Goal: Transaction & Acquisition: Purchase product/service

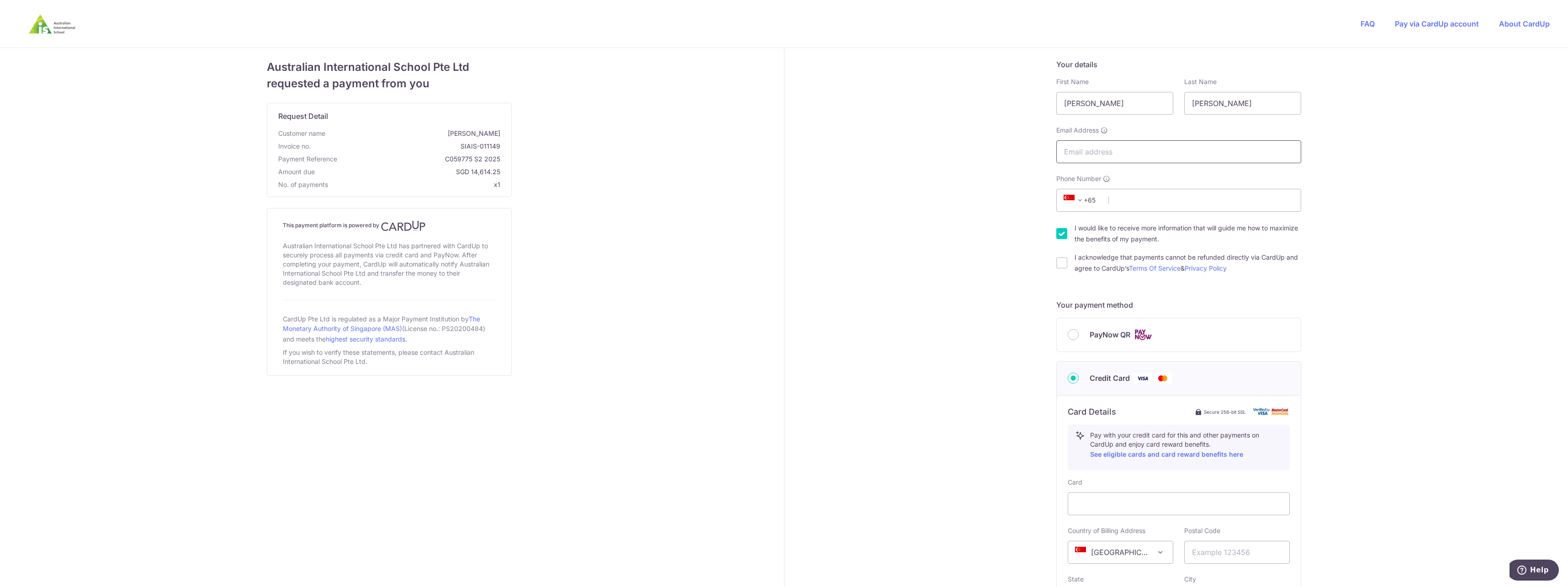
drag, startPoint x: 1088, startPoint y: 150, endPoint x: 1075, endPoint y: 160, distance: 16.4
click at [1088, 150] on input "Email Address" at bounding box center [1179, 151] width 245 height 23
type input "[PERSON_NAME][EMAIL_ADDRESS][PERSON_NAME][DOMAIN_NAME]"
click at [1126, 201] on input "Phone Number" at bounding box center [1179, 200] width 245 height 23
type input "87300782"
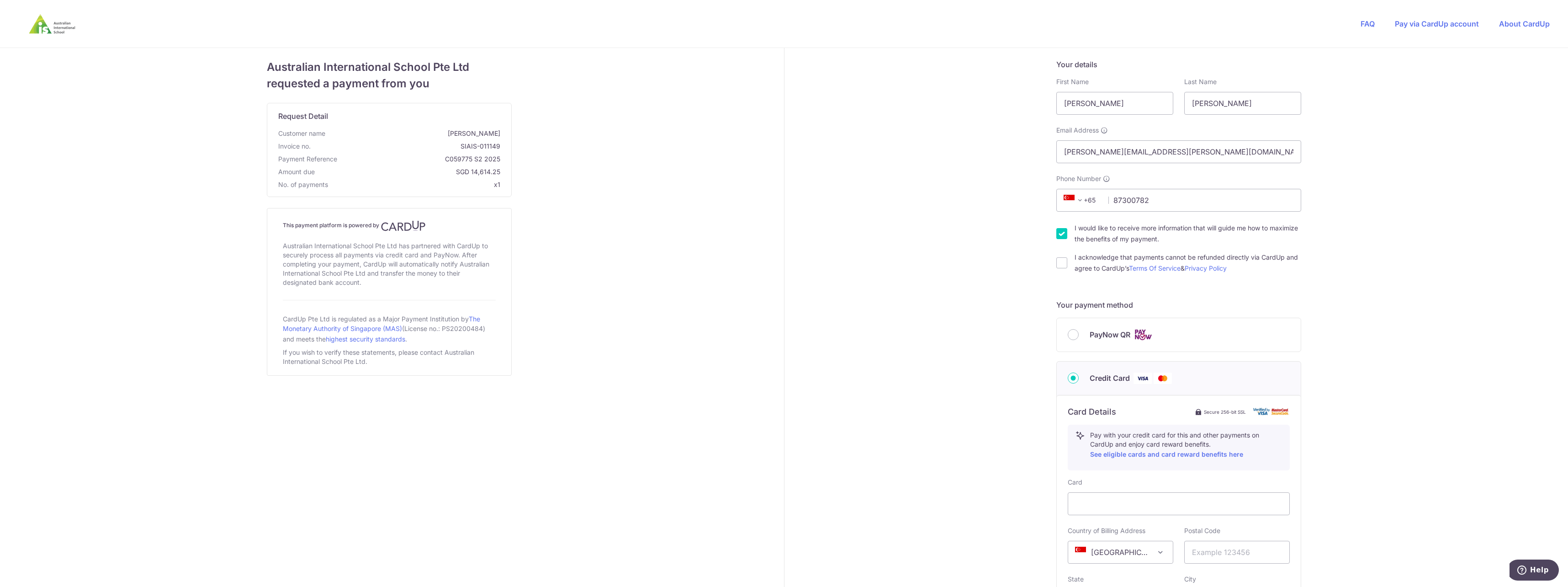
select select "65"
click at [1087, 199] on span "+20" at bounding box center [1081, 200] width 41 height 11
type input "sing"
select select "199"
click at [1058, 262] on input "I acknowledge that payments cannot be refunded directly via CardUp and agree to…" at bounding box center [1062, 263] width 11 height 11
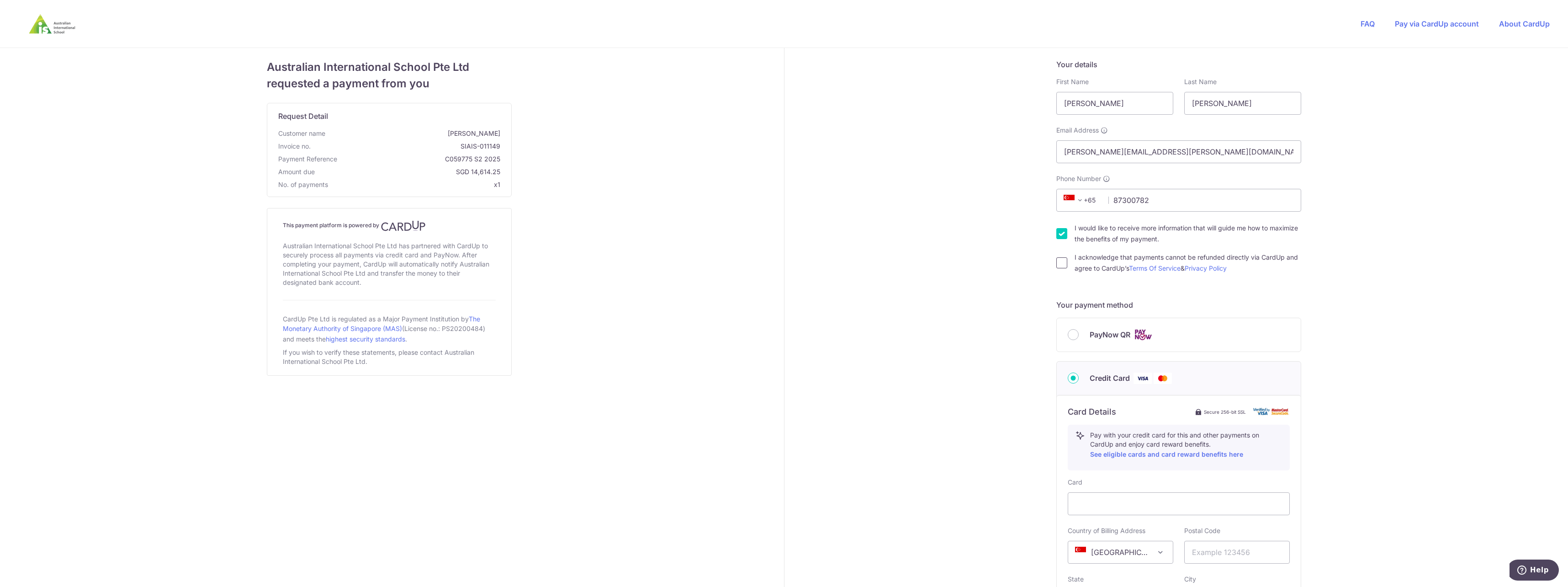
checkbox input "true"
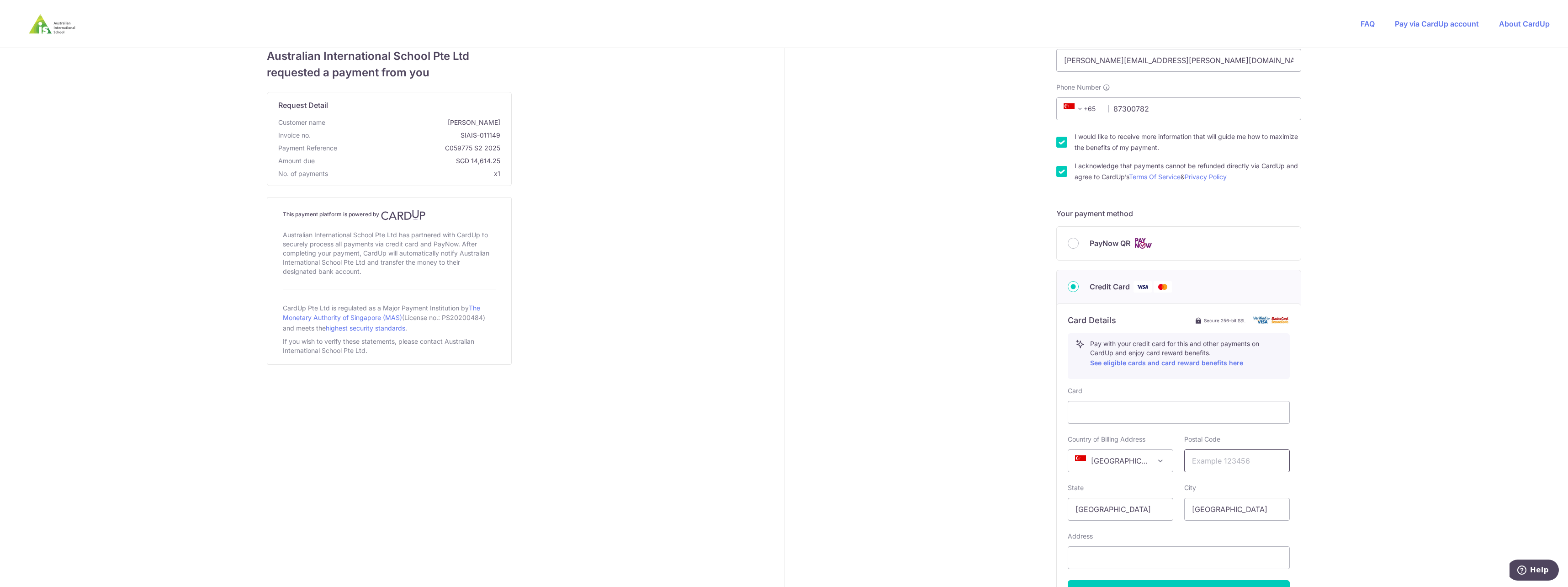
click at [1226, 462] on input "text" at bounding box center [1237, 460] width 105 height 23
type input "079912"
select select "65"
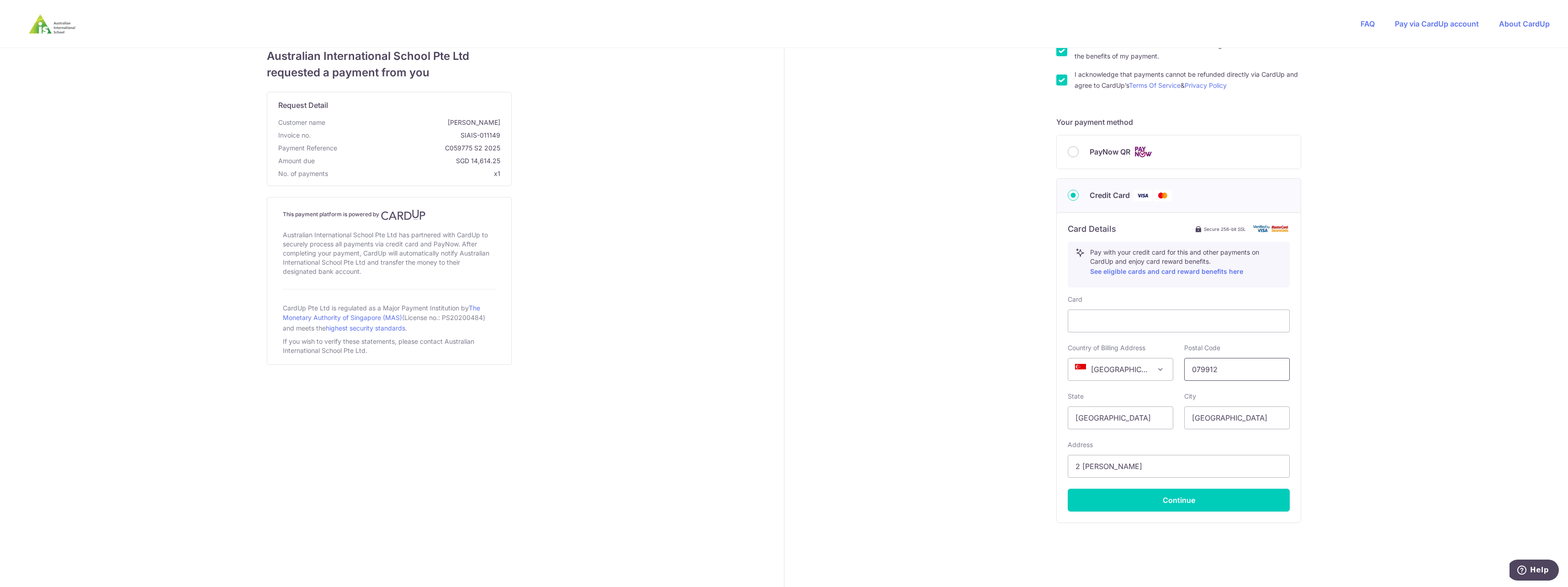
scroll to position [196, 0]
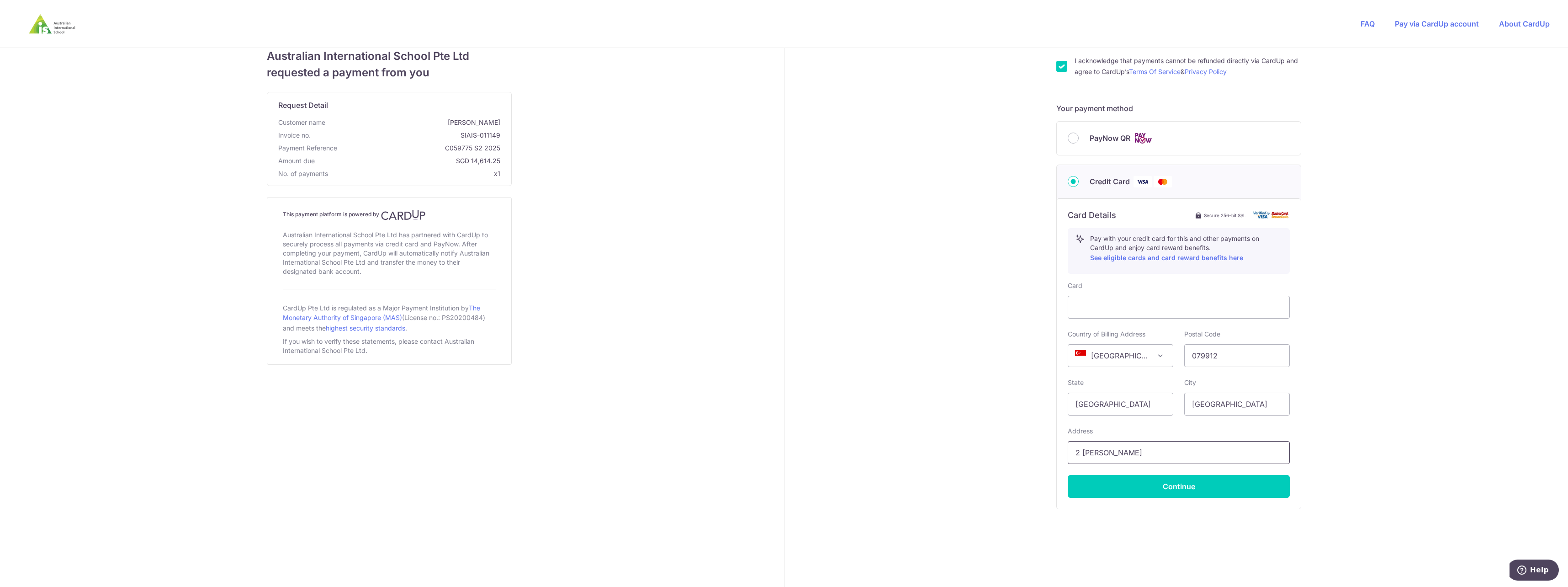
click at [1136, 459] on input "2 [PERSON_NAME]" at bounding box center [1178, 452] width 222 height 23
drag, startPoint x: 1136, startPoint y: 454, endPoint x: 1016, endPoint y: 440, distance: 120.8
click at [1016, 440] on div "Your details First Name [PERSON_NAME] Last Name [PERSON_NAME] Email Address [EM…" at bounding box center [1179, 219] width 789 height 735
type input "1"
type input "[GEOGRAPHIC_DATA] [STREET_ADDRESS]"
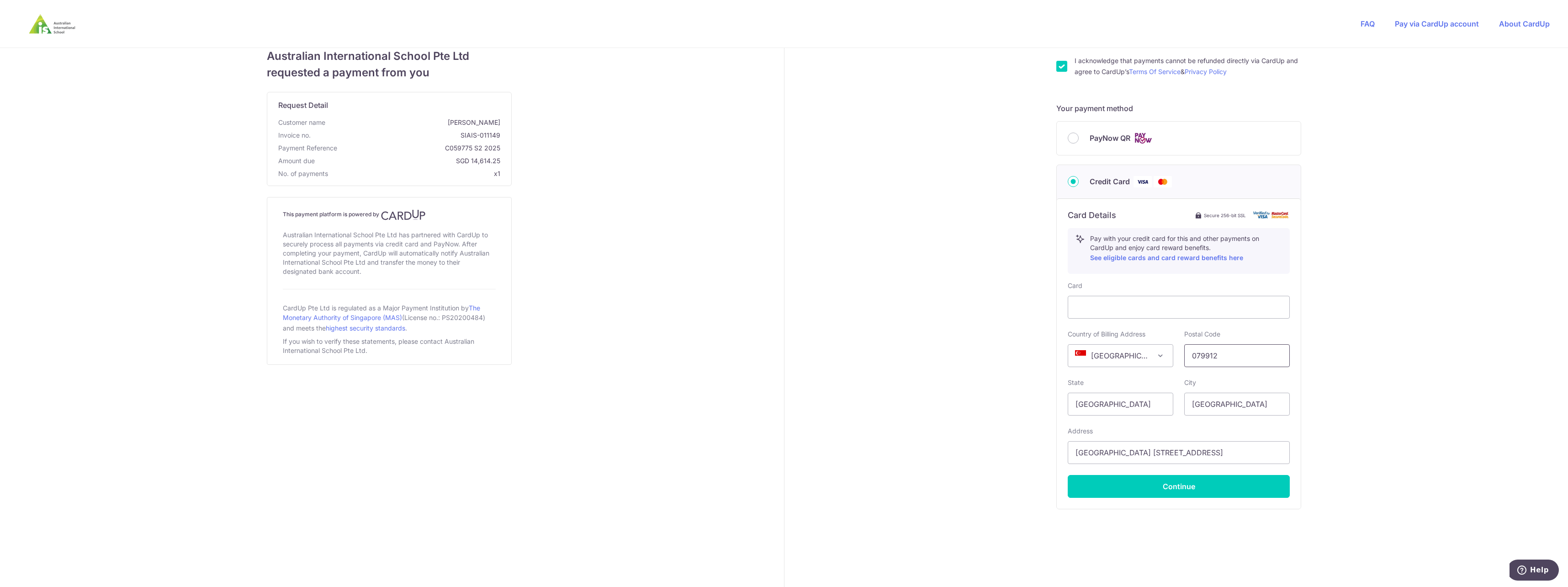
click at [1226, 358] on input "079912" at bounding box center [1237, 355] width 105 height 23
drag, startPoint x: 1224, startPoint y: 357, endPoint x: 1151, endPoint y: 349, distance: 73.4
click at [1151, 349] on div "Country of Billing Address [GEOGRAPHIC_DATA] [GEOGRAPHIC_DATA] [GEOGRAPHIC_DATA…" at bounding box center [1178, 348] width 233 height 37
type input "248904"
click at [1187, 488] on button "Continue" at bounding box center [1178, 486] width 222 height 23
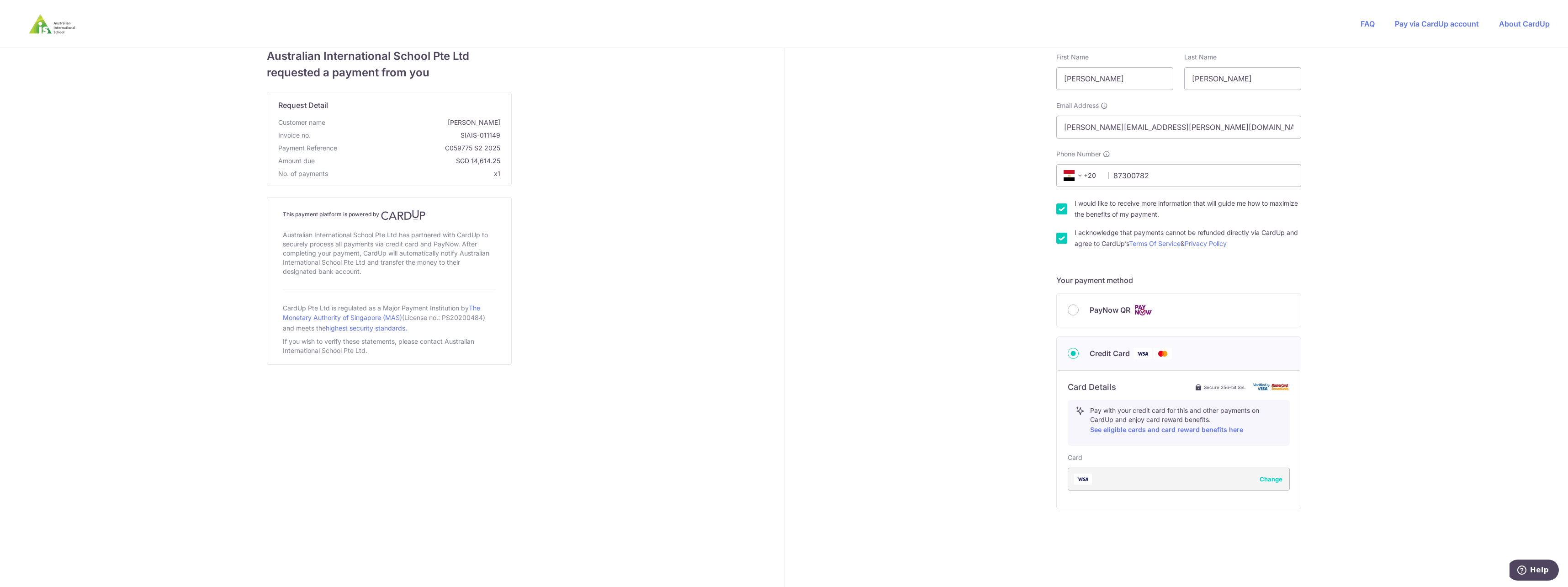
type input "**** 4707"
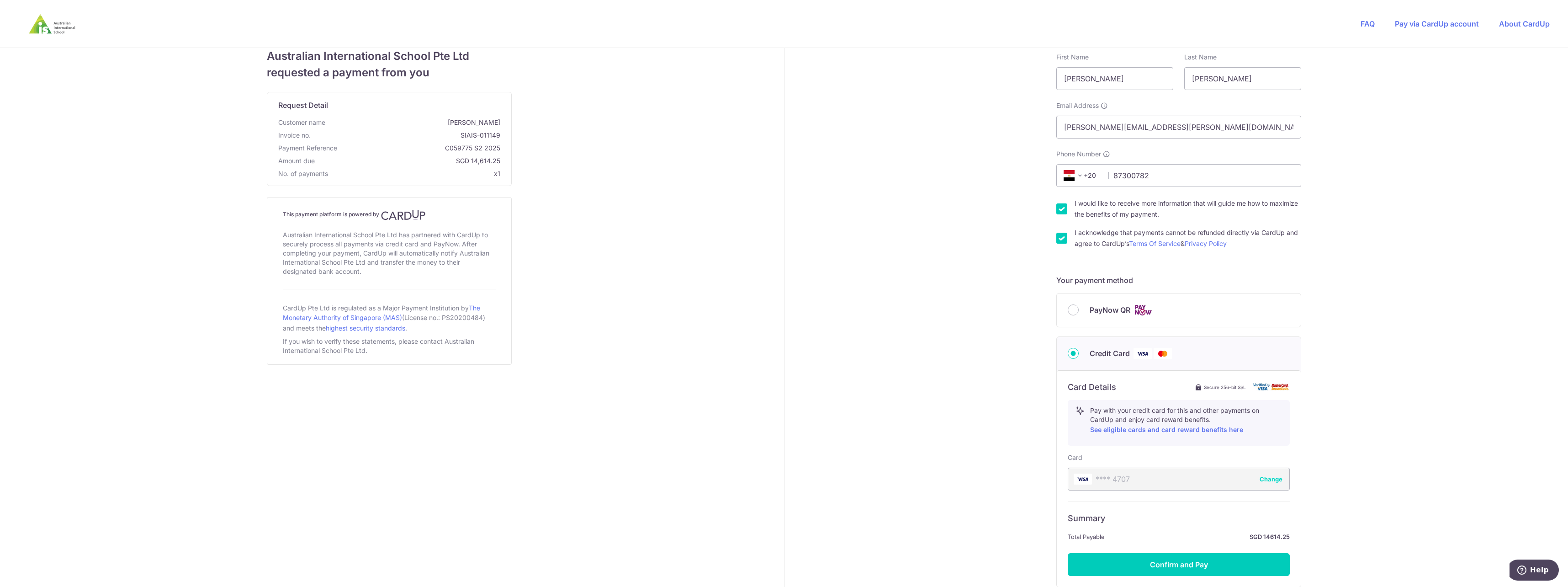
drag, startPoint x: 1087, startPoint y: 173, endPoint x: 1090, endPoint y: 176, distance: 4.2
click at [1087, 173] on span "+20" at bounding box center [1081, 175] width 41 height 11
type input "sing"
select select "199"
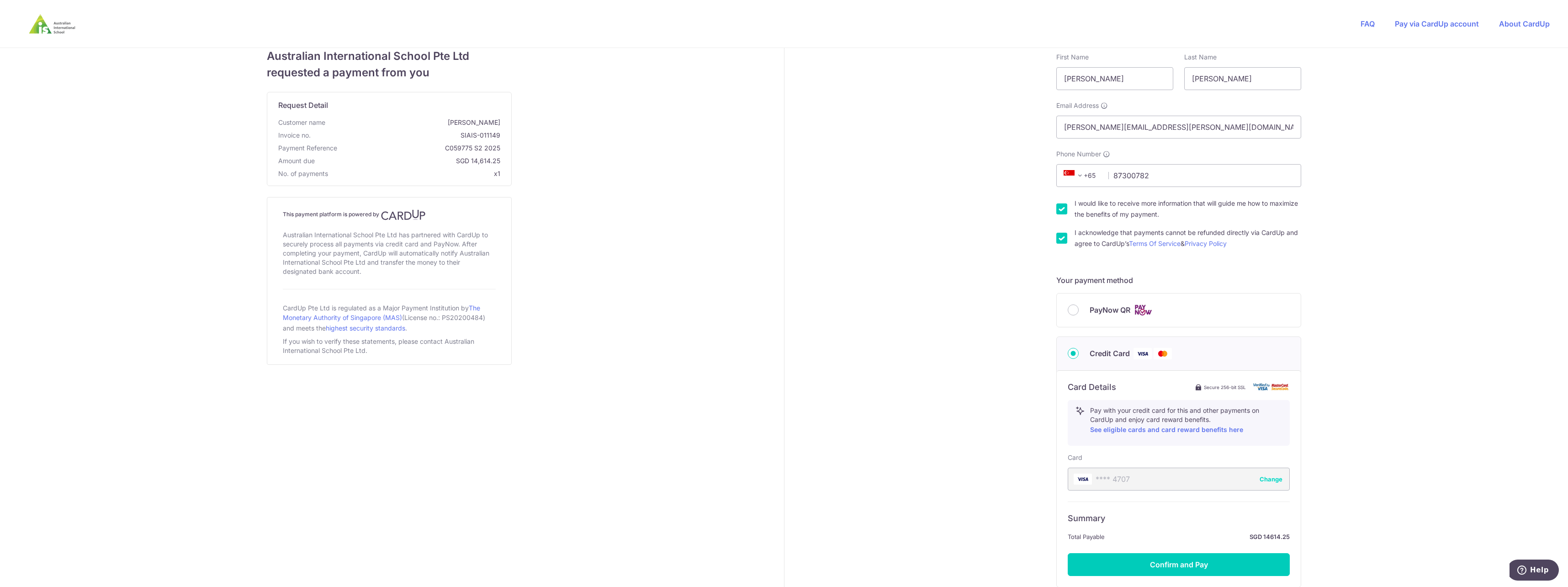
click at [959, 219] on div "Your details First Name [PERSON_NAME] Last Name [PERSON_NAME] Email Address [EM…" at bounding box center [1179, 344] width 789 height 642
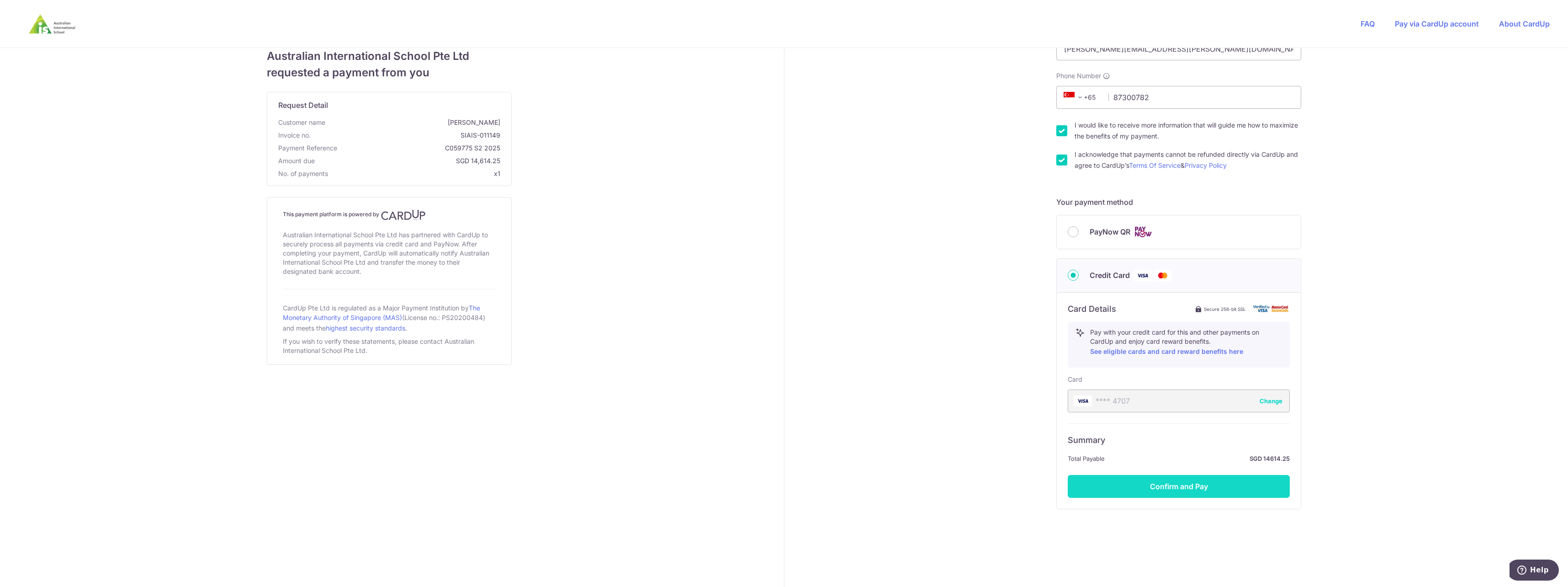
click at [1195, 489] on button "Confirm and Pay" at bounding box center [1178, 486] width 222 height 23
